Goal: Task Accomplishment & Management: Use online tool/utility

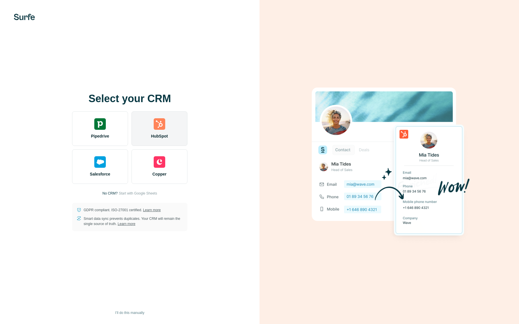
click at [171, 134] on div "HubSpot" at bounding box center [159, 129] width 56 height 35
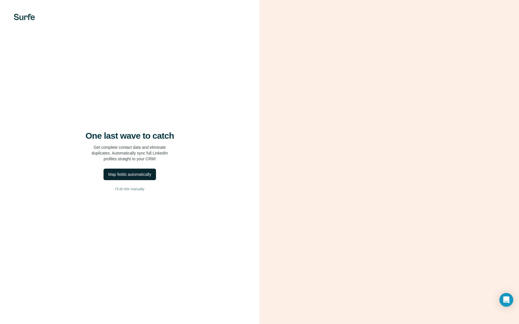
click at [143, 176] on div "Map fields automatically" at bounding box center [129, 175] width 43 height 6
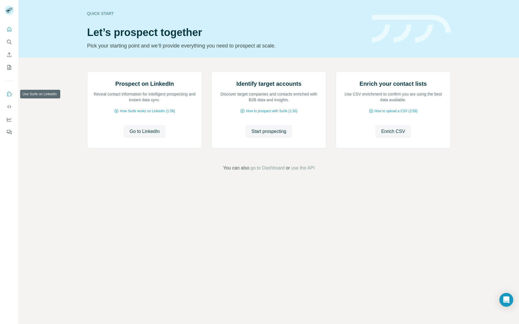
click at [9, 97] on button "Use Surfe on LinkedIn" at bounding box center [9, 94] width 9 height 10
click at [10, 31] on icon "Quick start" at bounding box center [9, 30] width 6 height 6
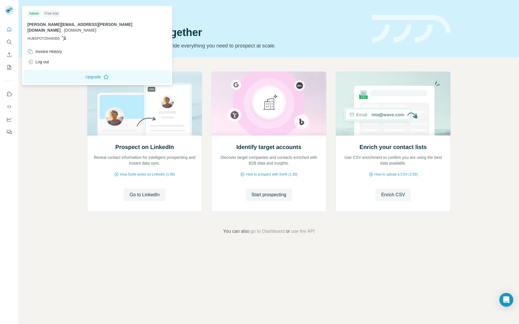
click at [65, 24] on span "[PERSON_NAME][EMAIL_ADDRESS][PERSON_NAME][DOMAIN_NAME]" at bounding box center [79, 27] width 105 height 10
click at [57, 36] on span "HUBSPOT25449300" at bounding box center [43, 38] width 32 height 5
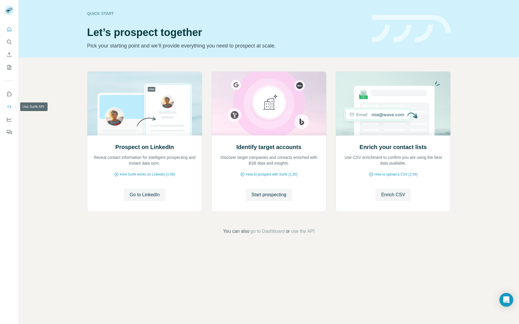
click at [7, 107] on icon "Use Surfe API" at bounding box center [9, 107] width 6 height 6
